Goal: Ask a question

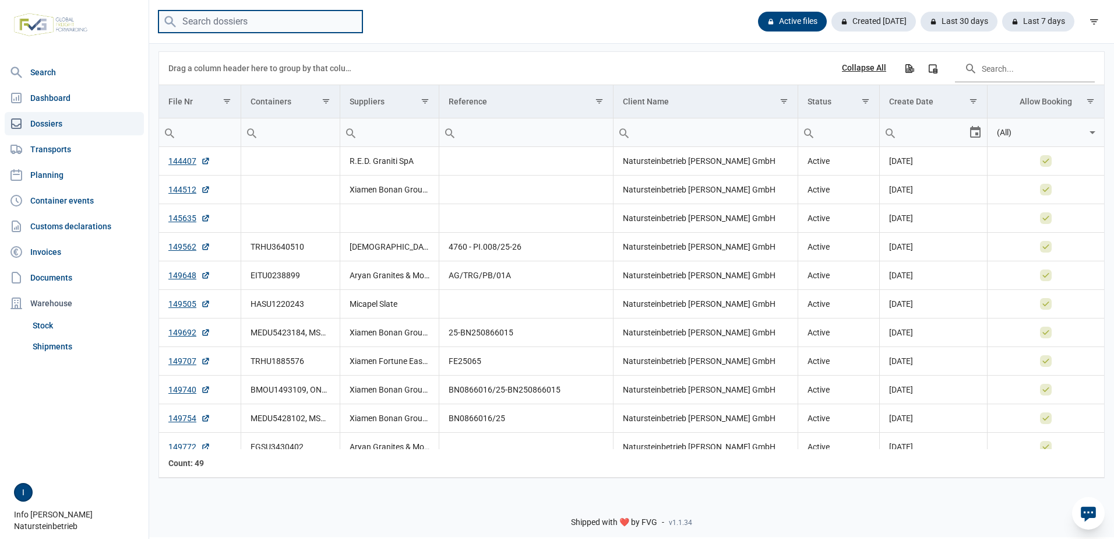
click at [279, 20] on input "search" at bounding box center [261, 21] width 204 height 23
type input "fasa"
click at [170, 20] on icon at bounding box center [170, 22] width 14 height 14
click at [256, 28] on input "fasa" at bounding box center [261, 21] width 204 height 23
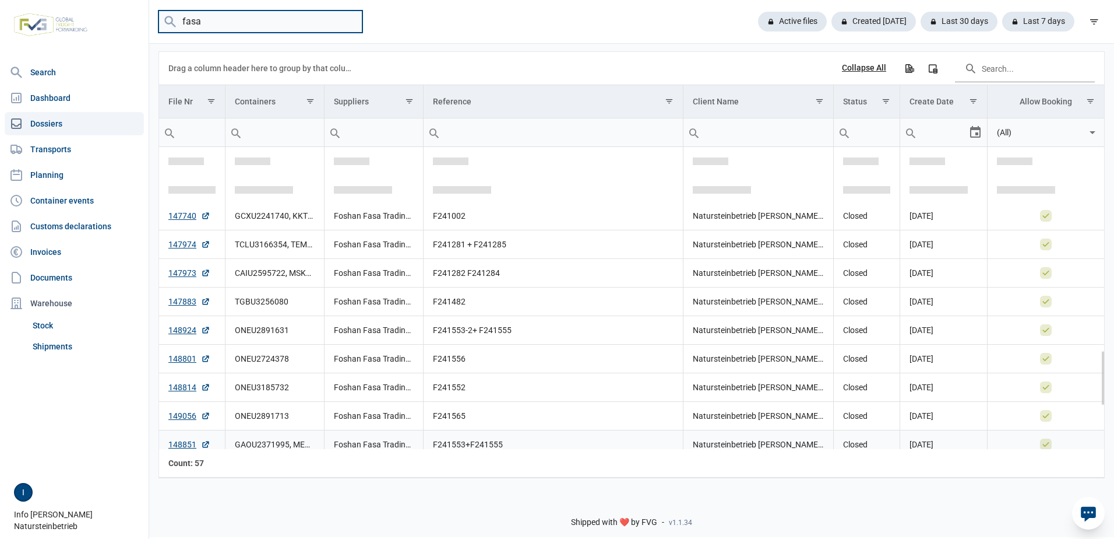
scroll to position [1166, 0]
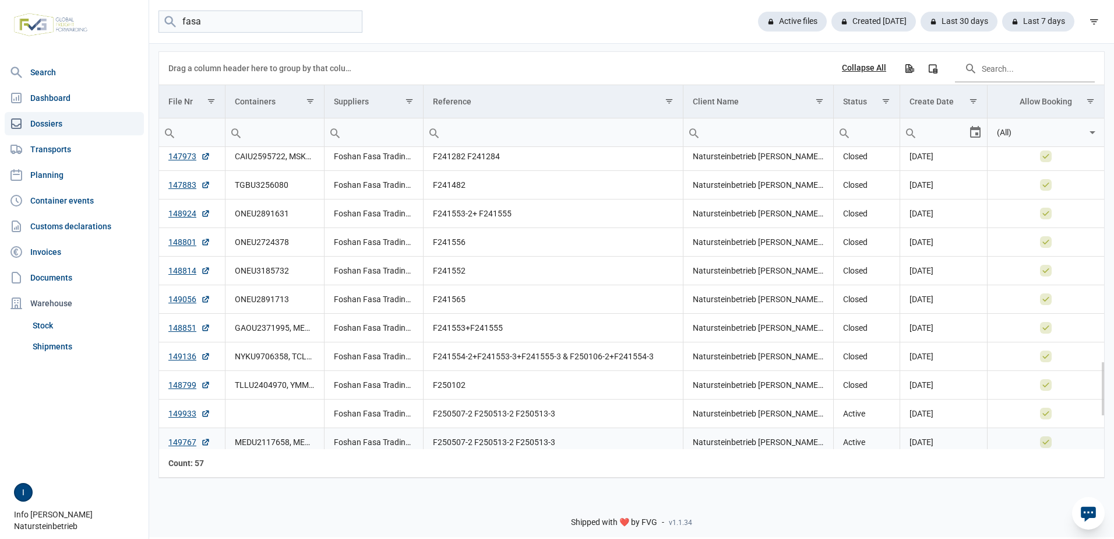
click at [258, 442] on td "MEDU2117658, MEDU3341148" at bounding box center [275, 441] width 99 height 29
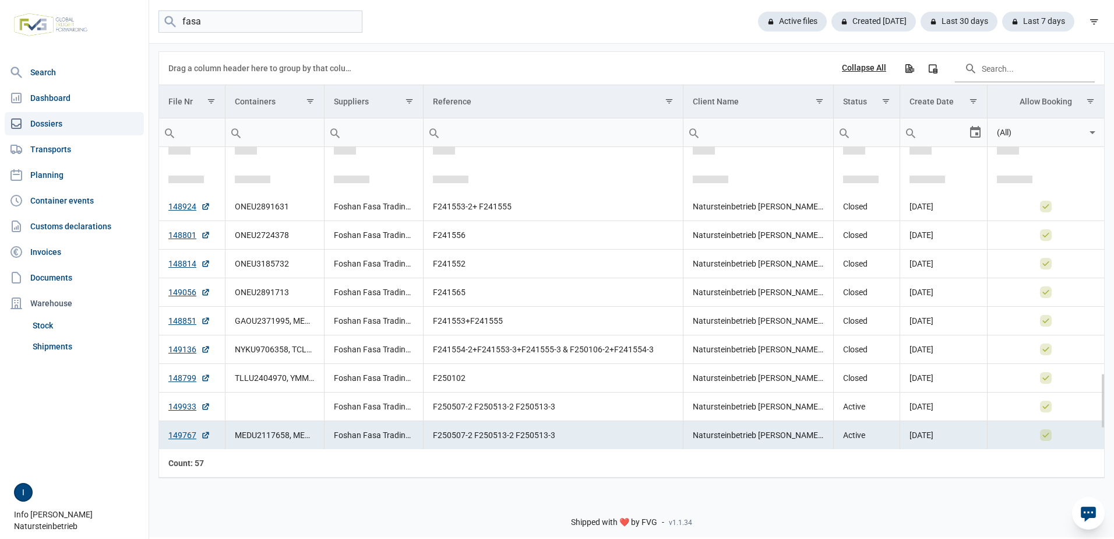
scroll to position [1231, 0]
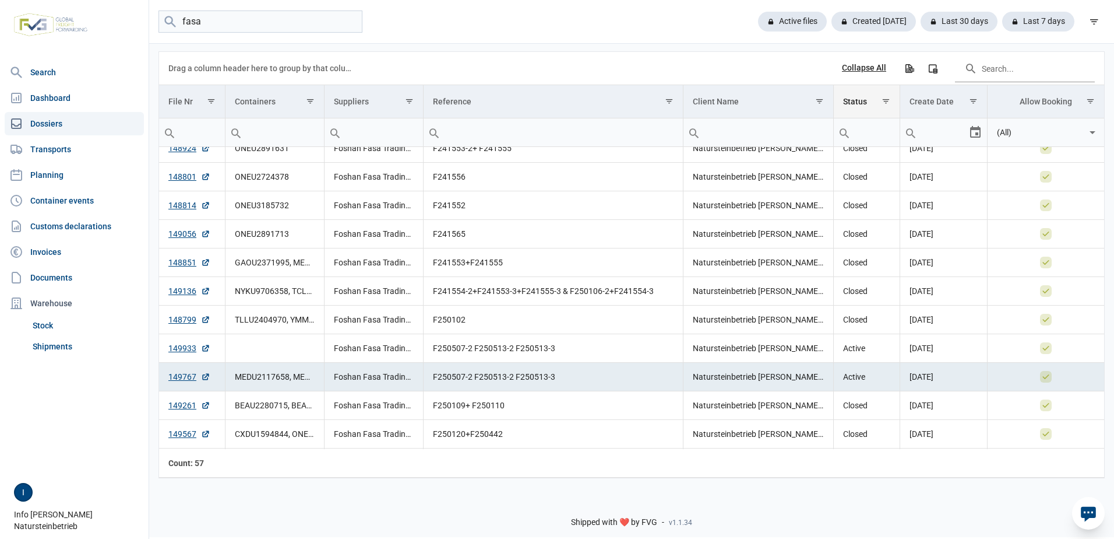
click at [860, 100] on div "Status" at bounding box center [855, 101] width 24 height 9
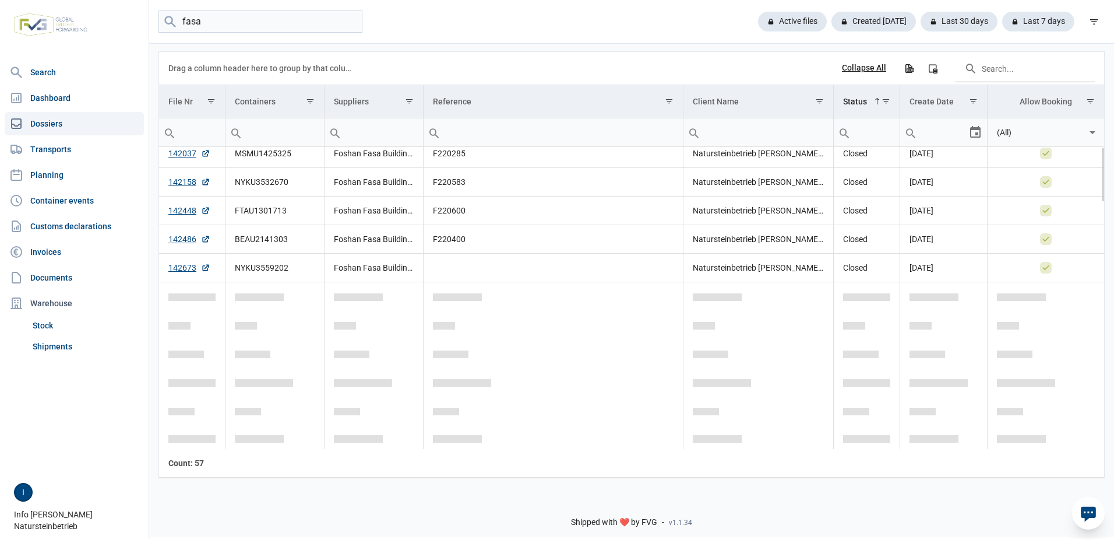
scroll to position [0, 0]
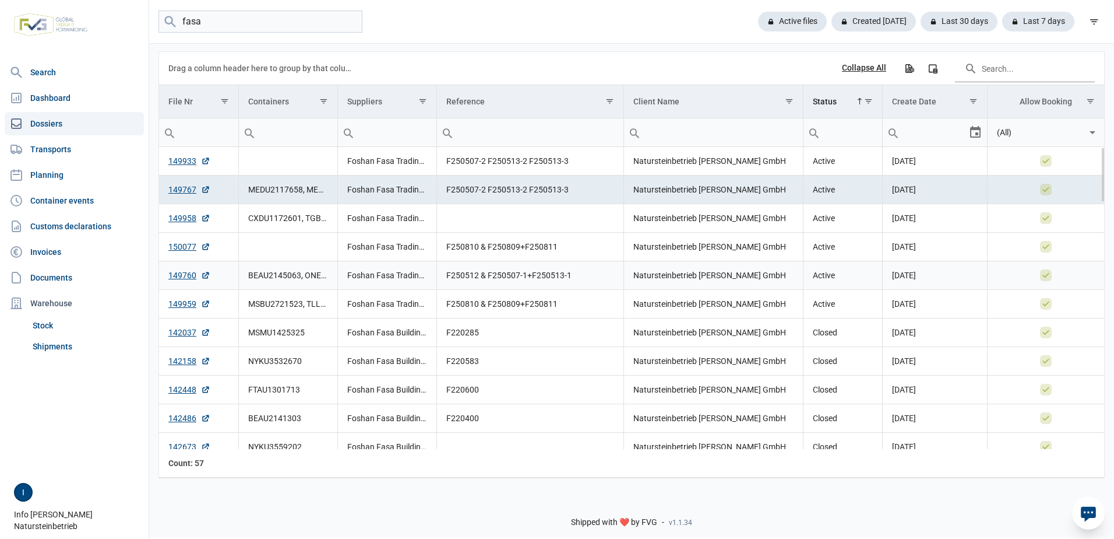
click at [301, 279] on td "BEAU2145063, ONEU2595408" at bounding box center [287, 275] width 99 height 29
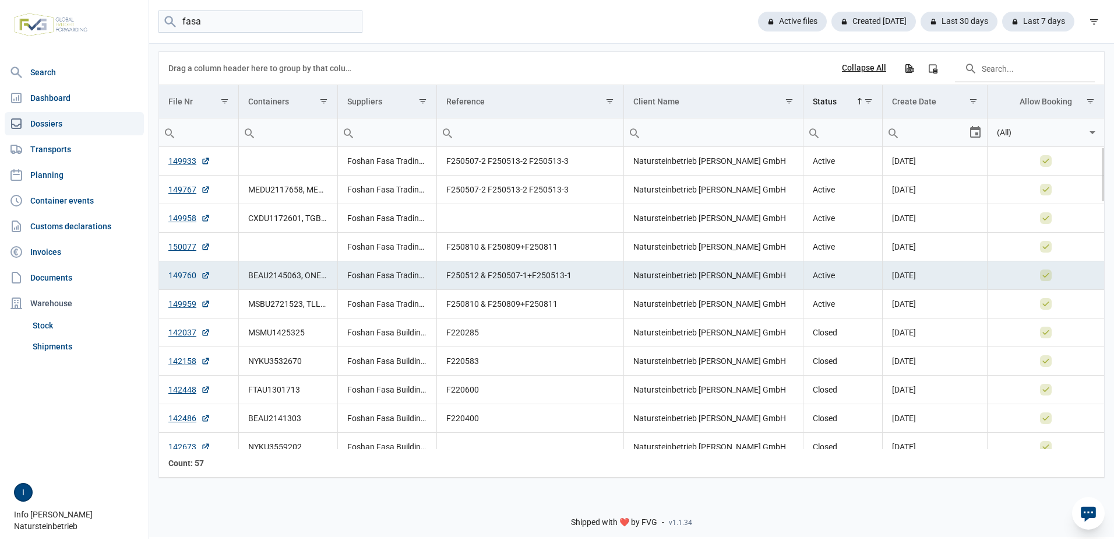
click at [177, 275] on link "149760" at bounding box center [189, 275] width 42 height 12
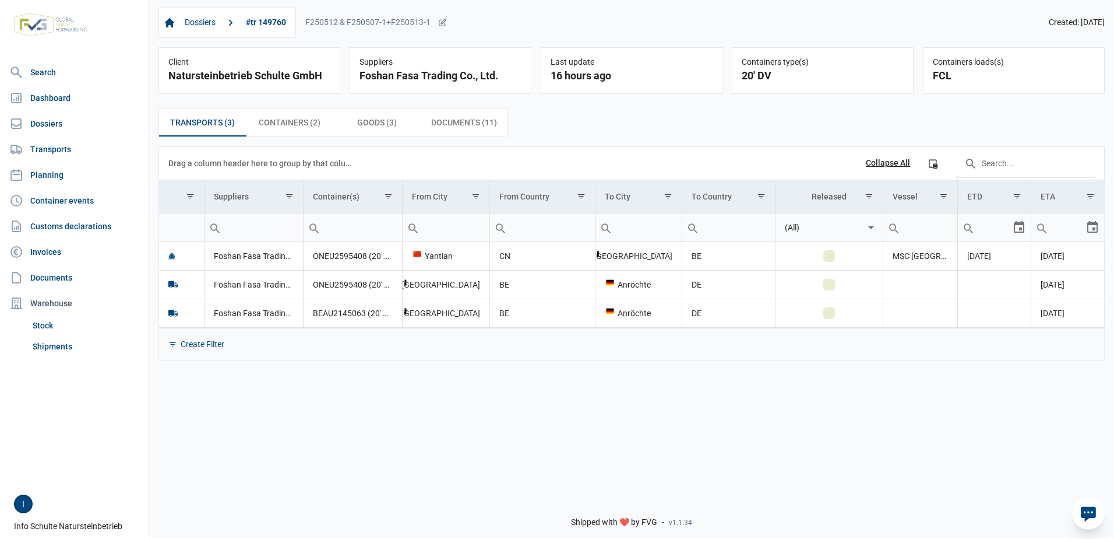
click at [1086, 509] on icon at bounding box center [1088, 513] width 15 height 15
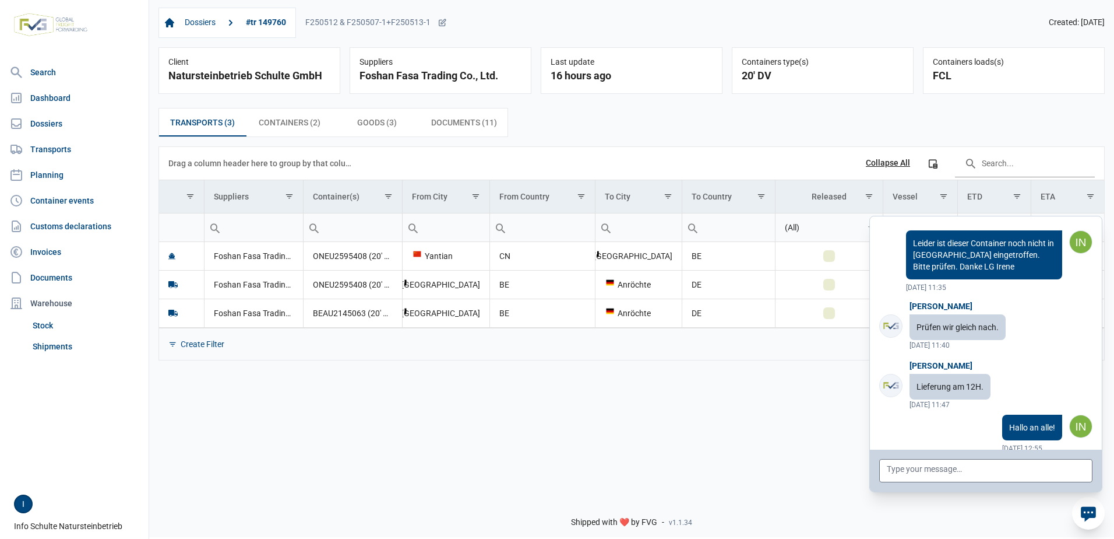
scroll to position [4604, 0]
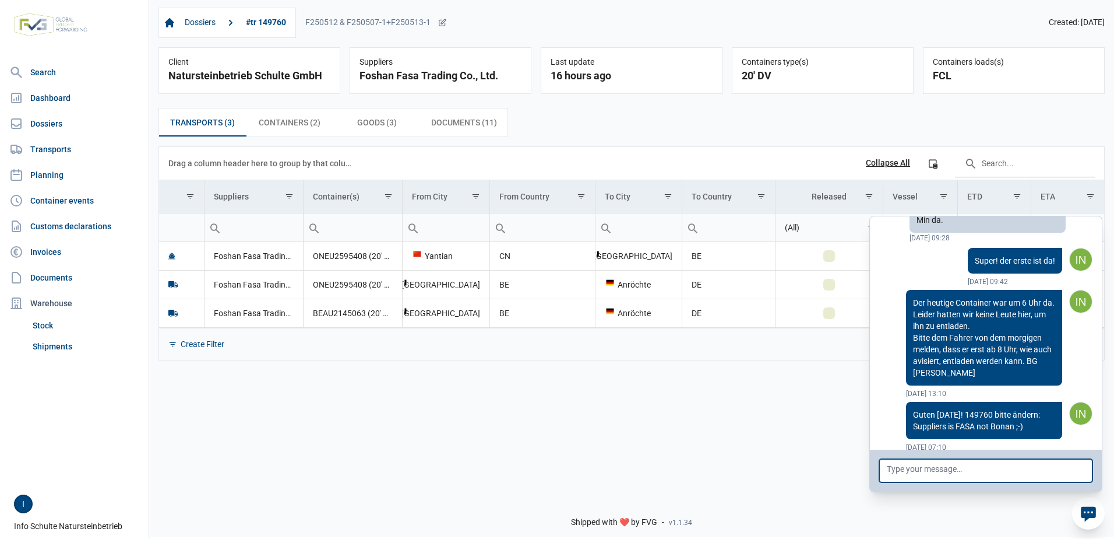
click at [965, 469] on textarea at bounding box center [985, 470] width 213 height 23
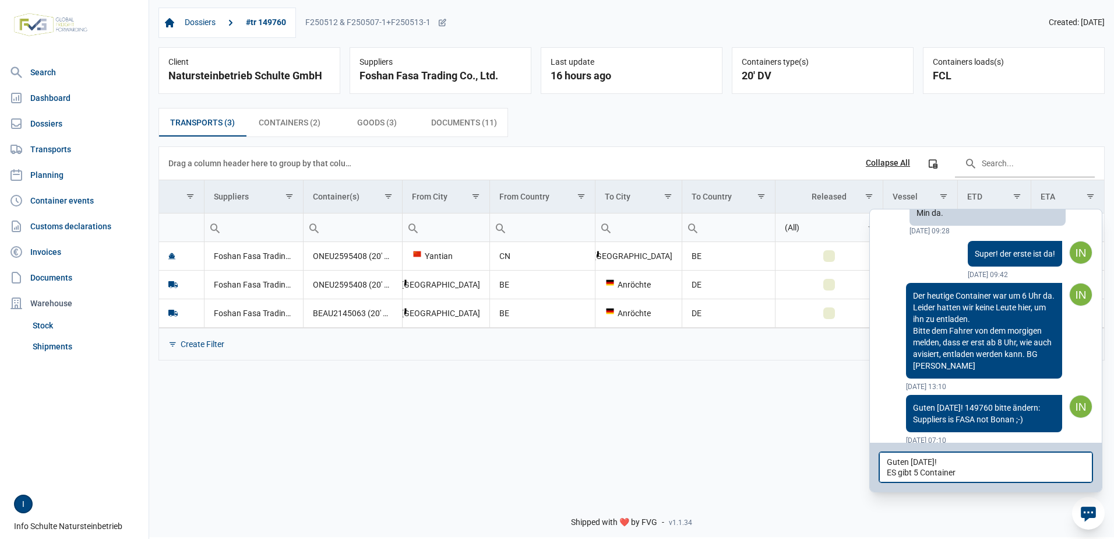
click at [898, 469] on textarea "Guten Morgen! ES gibt 5 Container" at bounding box center [985, 467] width 213 height 30
click at [980, 468] on textarea "Guten Morgen! Es gibt 5 Container" at bounding box center [985, 467] width 213 height 30
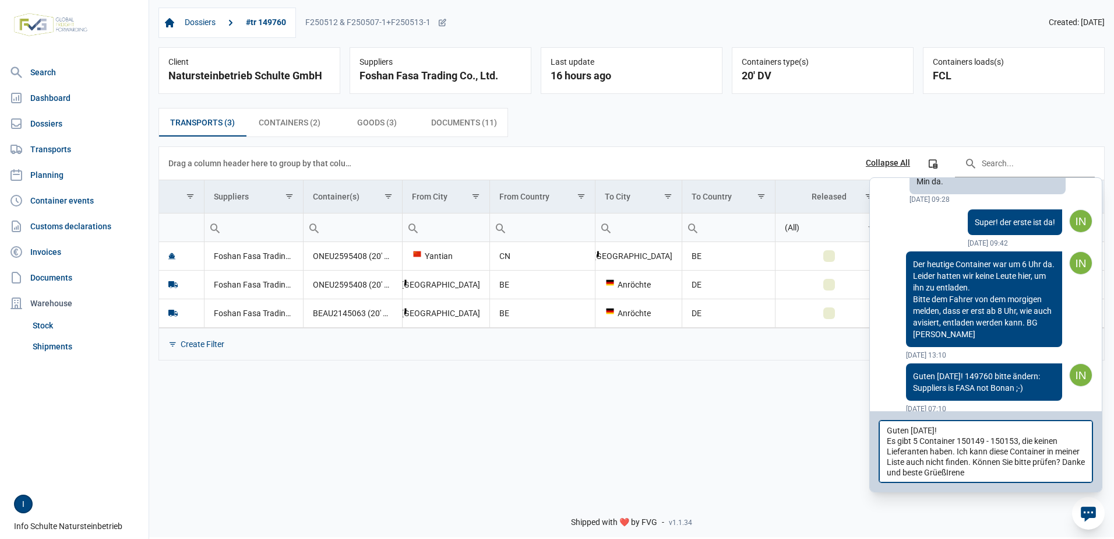
click at [996, 476] on textarea "Guten Morgen! Es gibt 5 Container 150149 - 150153, die keinen Lieferanten haben…" at bounding box center [985, 451] width 213 height 62
type textarea "Guten Morgen! Es gibt 5 Container 150149 - 150153, die keinen Lieferanten haben…"
click at [1033, 473] on textarea "Guten Morgen! Es gibt 5 Container 150149 - 150153, die keinen Lieferanten haben…" at bounding box center [985, 451] width 213 height 62
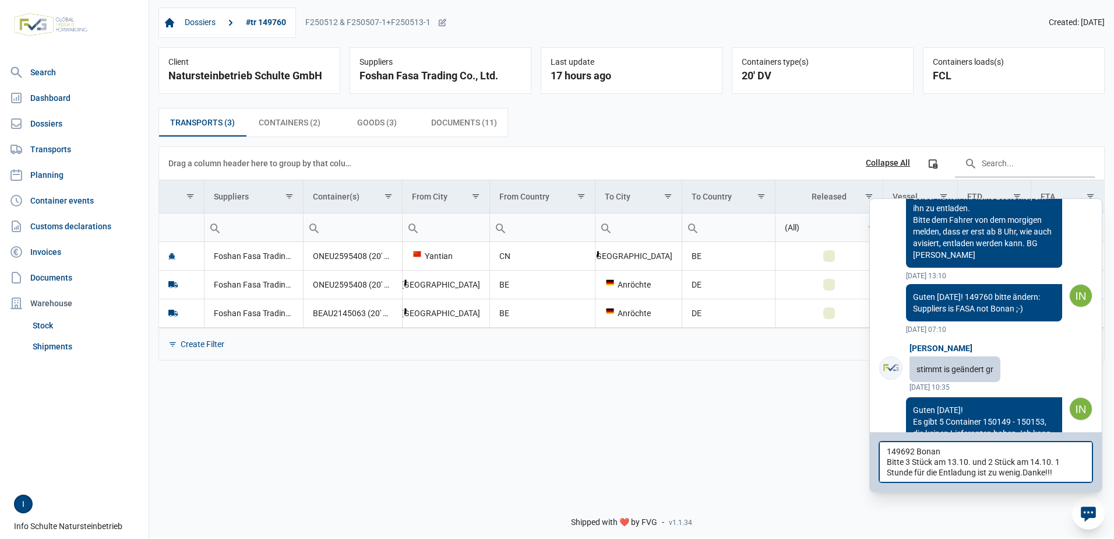
click at [1023, 474] on textarea "149692 Bonan Bitte 3 Stück am 13.10. und 2 Stück am 14.10. 1 Stunde für die Ent…" at bounding box center [985, 461] width 213 height 41
type textarea "149692 Bonan Bitte 3 Stück am 13.10. und 2 Stück am 14.10. 1 Stunde für die Ent…"
click at [1069, 471] on textarea "149692 Bonan Bitte 3 Stück am 13.10. und 2 Stück am 14.10. 1 Stunde für die Ent…" at bounding box center [985, 461] width 213 height 41
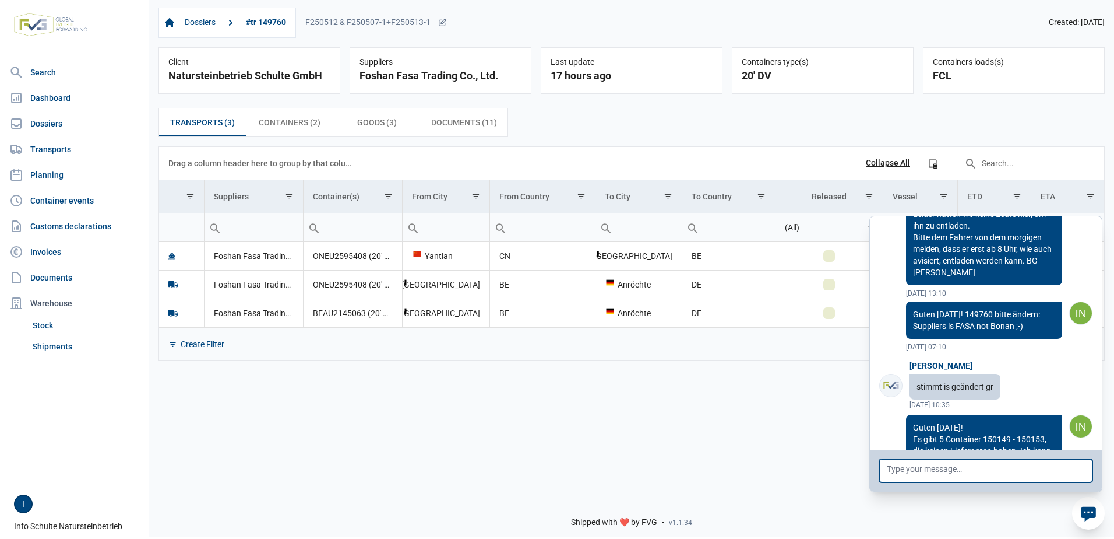
scroll to position [4781, 0]
